Goal: Information Seeking & Learning: Learn about a topic

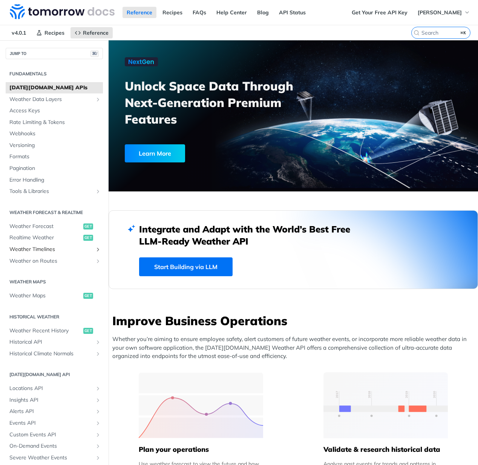
click at [44, 247] on span "Weather Timelines" at bounding box center [51, 250] width 84 height 8
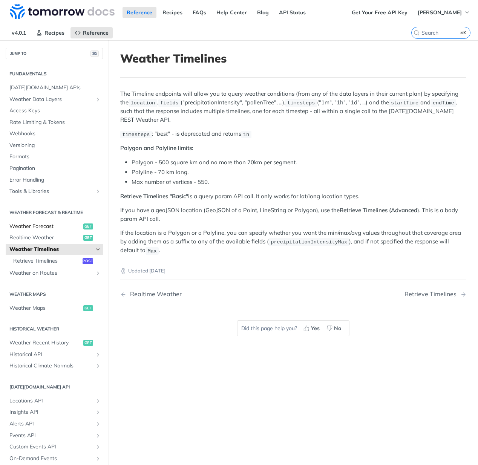
click at [44, 225] on span "Weather Forecast" at bounding box center [45, 227] width 72 height 8
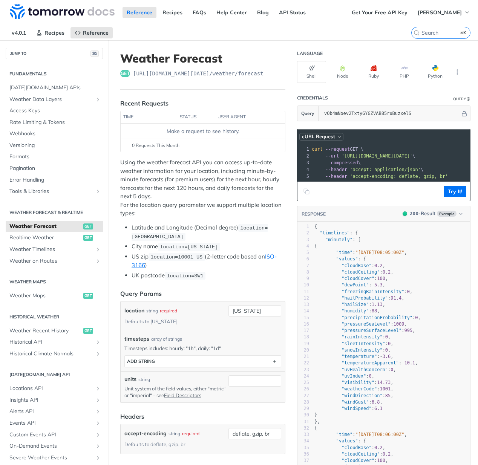
click at [336, 135] on icon "button" at bounding box center [339, 137] width 6 height 6
click at [427, 72] on button "Python" at bounding box center [434, 72] width 29 height 22
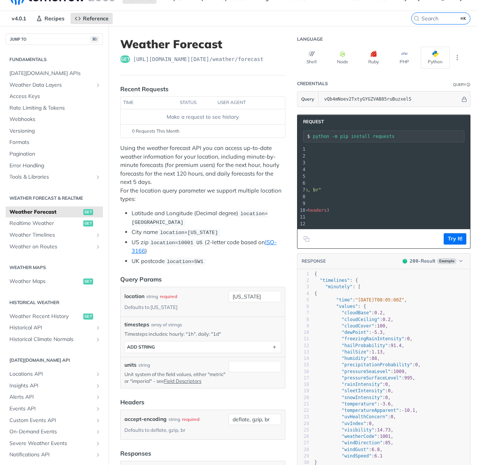
scroll to position [0, 81]
click at [41, 221] on span "Realtime Weather" at bounding box center [45, 224] width 72 height 8
